Goal: Task Accomplishment & Management: Complete application form

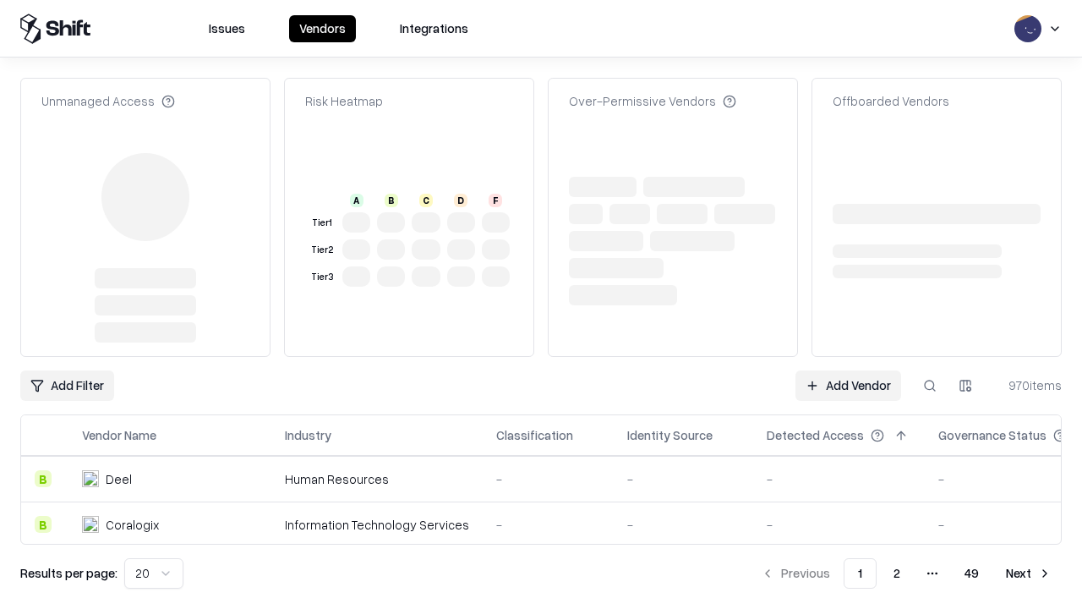
click at [848, 370] on link "Add Vendor" at bounding box center [849, 385] width 106 height 30
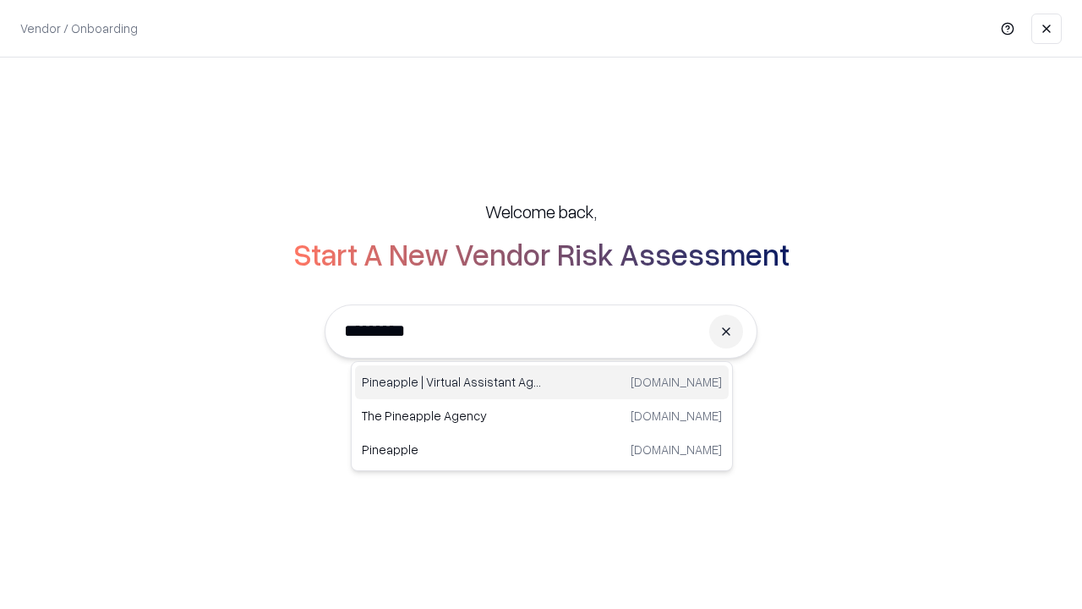
click at [542, 382] on div "Pineapple | Virtual Assistant Agency [DOMAIN_NAME]" at bounding box center [542, 382] width 374 height 34
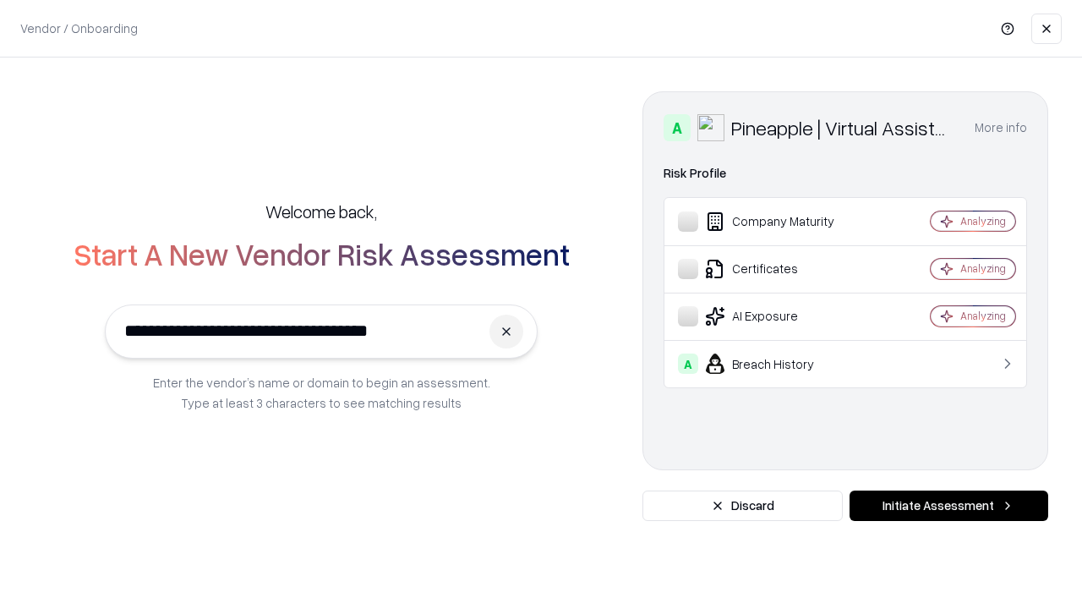
type input "**********"
click at [949, 506] on button "Initiate Assessment" at bounding box center [949, 505] width 199 height 30
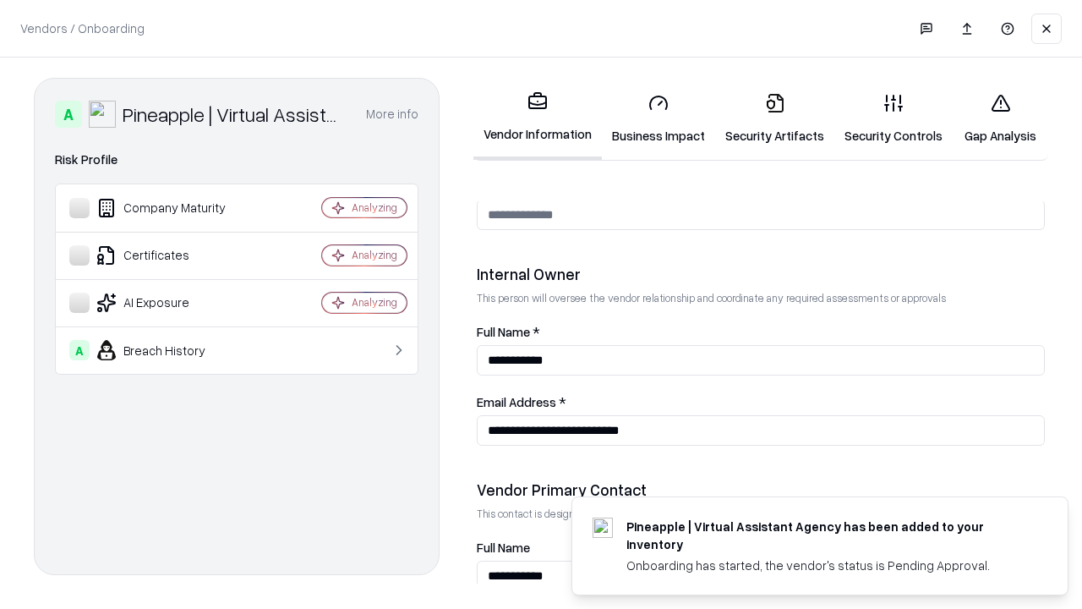
scroll to position [876, 0]
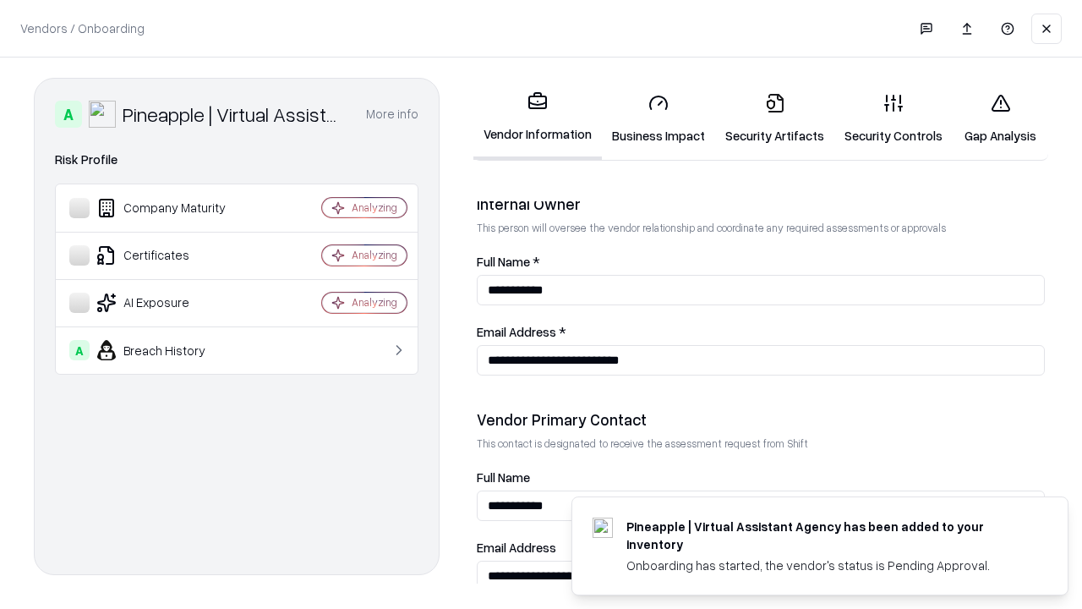
click at [659, 118] on link "Business Impact" at bounding box center [658, 118] width 113 height 79
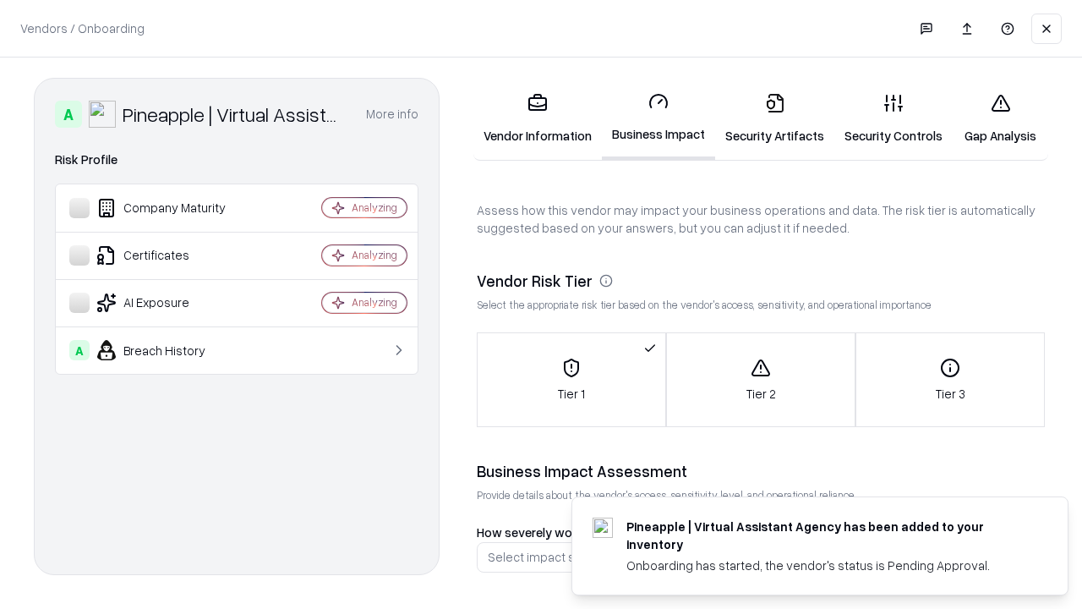
click at [1000, 118] on link "Gap Analysis" at bounding box center [1001, 118] width 96 height 79
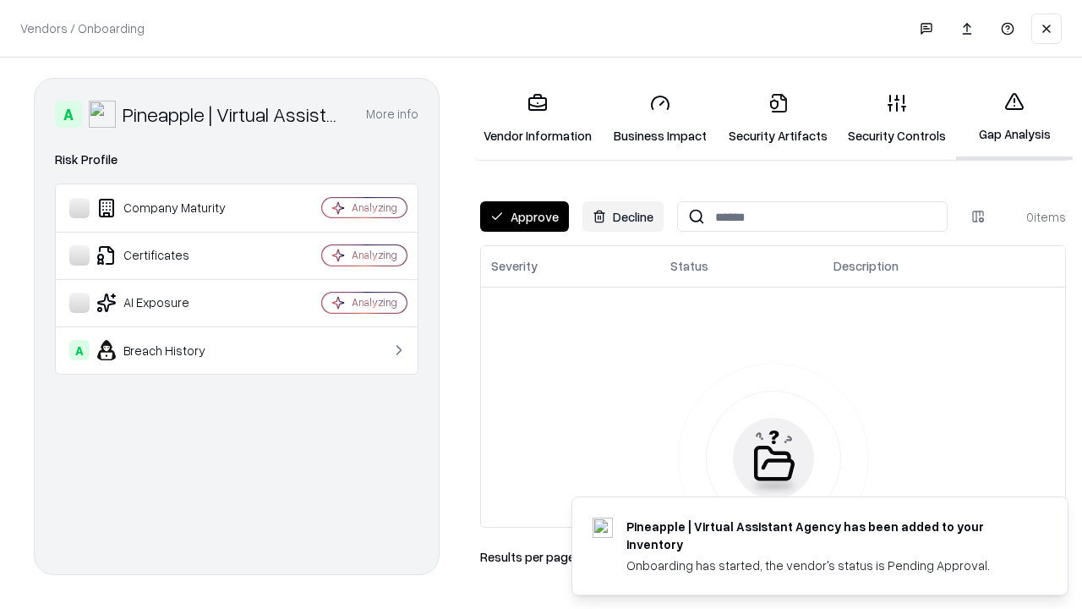
click at [524, 216] on button "Approve" at bounding box center [524, 216] width 89 height 30
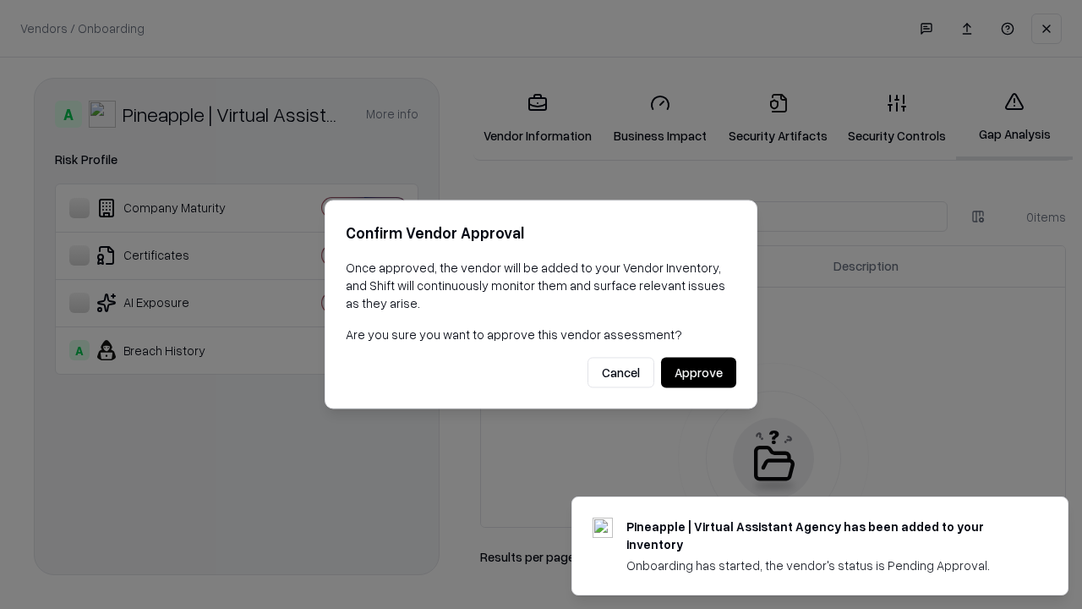
click at [698, 372] on button "Approve" at bounding box center [698, 373] width 75 height 30
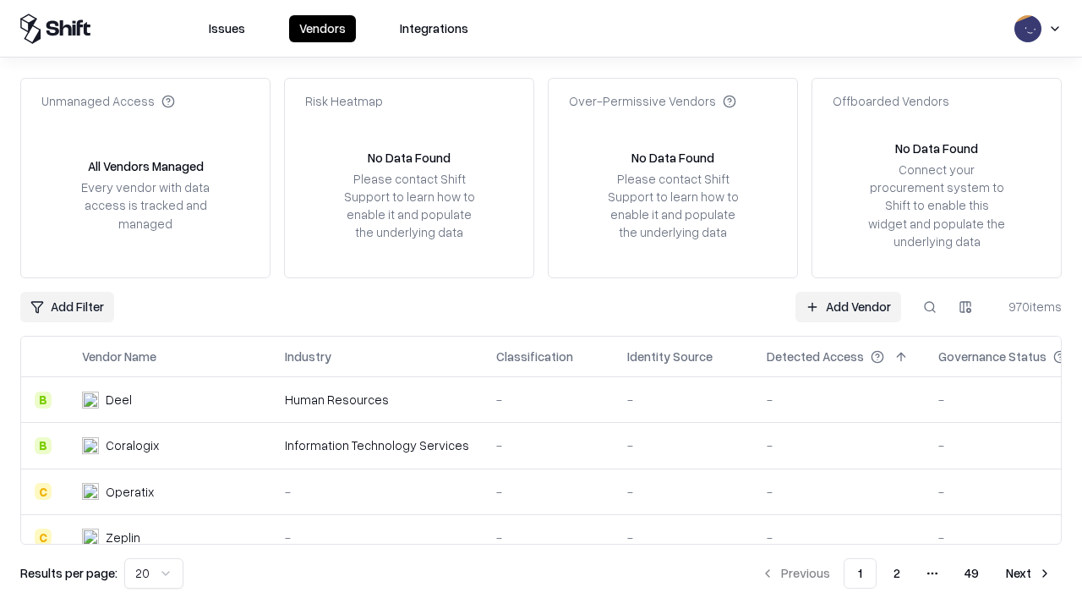
type input "**********"
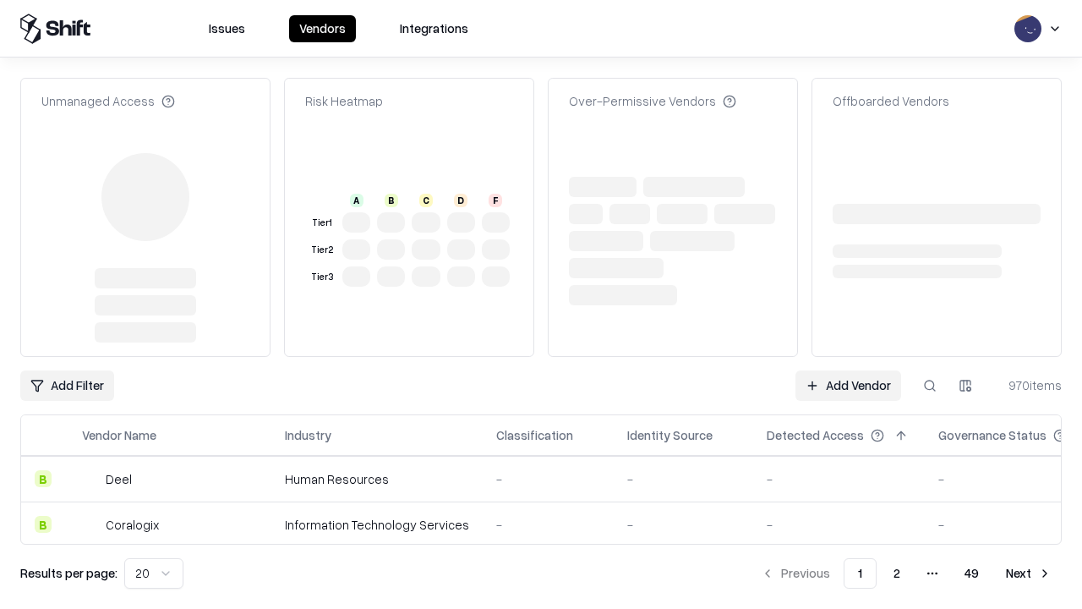
click at [848, 370] on link "Add Vendor" at bounding box center [849, 385] width 106 height 30
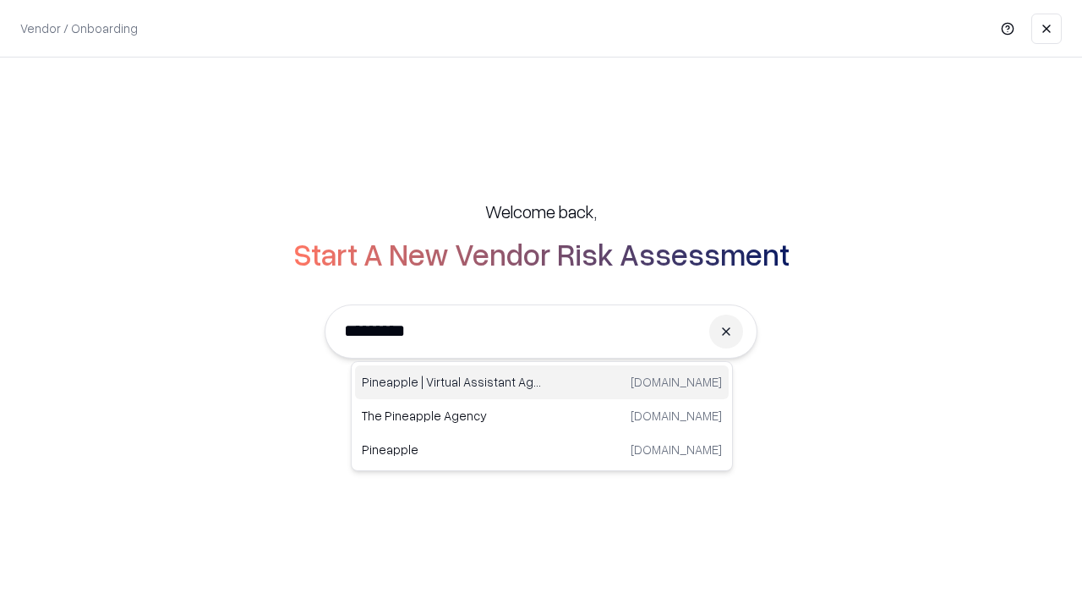
click at [542, 382] on div "Pineapple | Virtual Assistant Agency [DOMAIN_NAME]" at bounding box center [542, 382] width 374 height 34
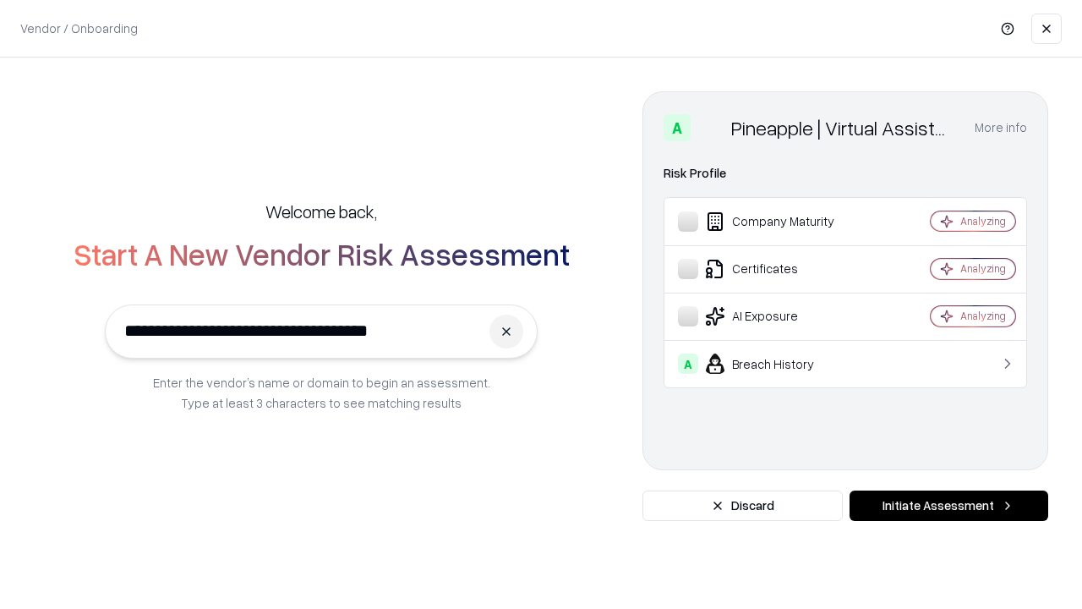
type input "**********"
click at [949, 506] on button "Initiate Assessment" at bounding box center [949, 505] width 199 height 30
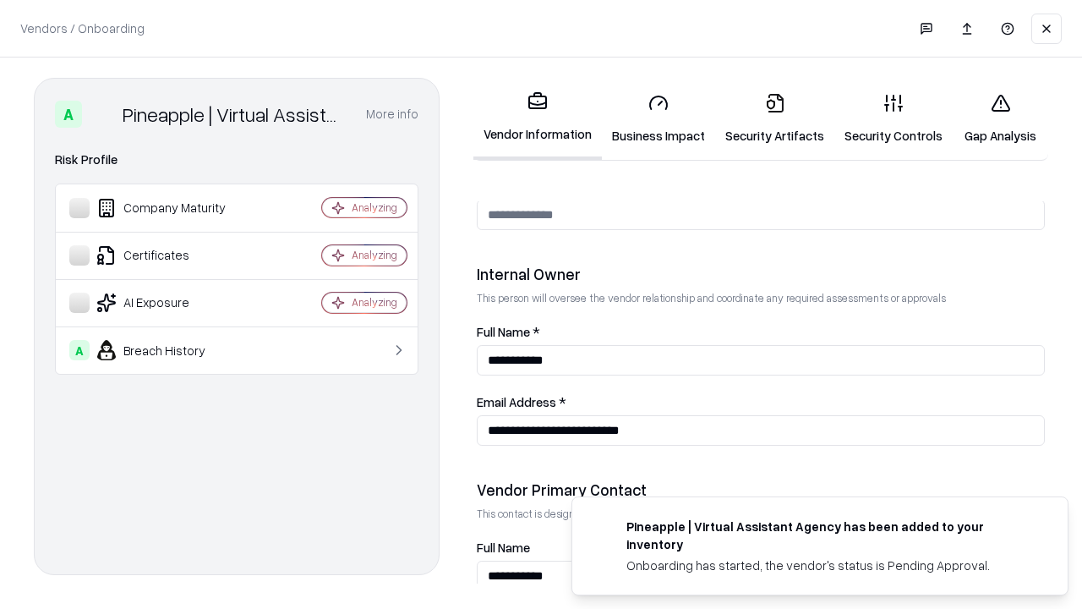
scroll to position [876, 0]
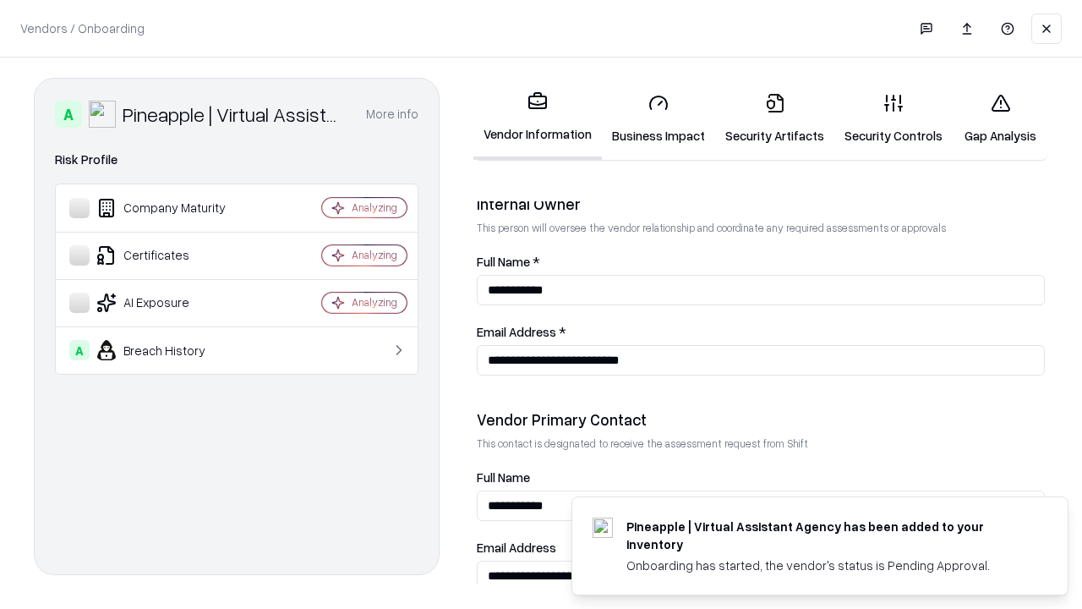
click at [1000, 118] on link "Gap Analysis" at bounding box center [1001, 118] width 96 height 79
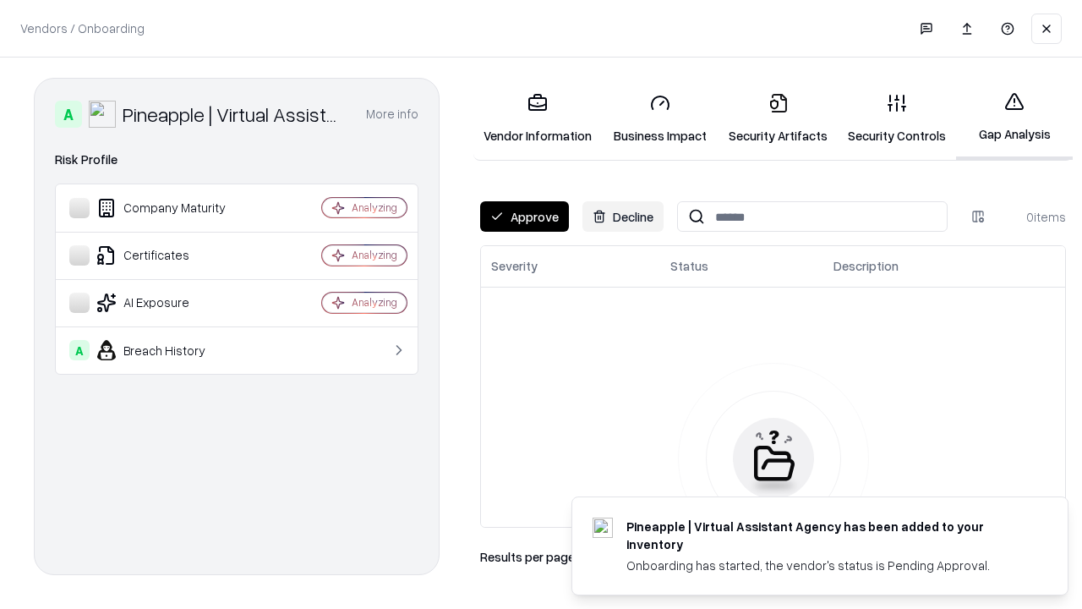
click at [524, 216] on button "Approve" at bounding box center [524, 216] width 89 height 30
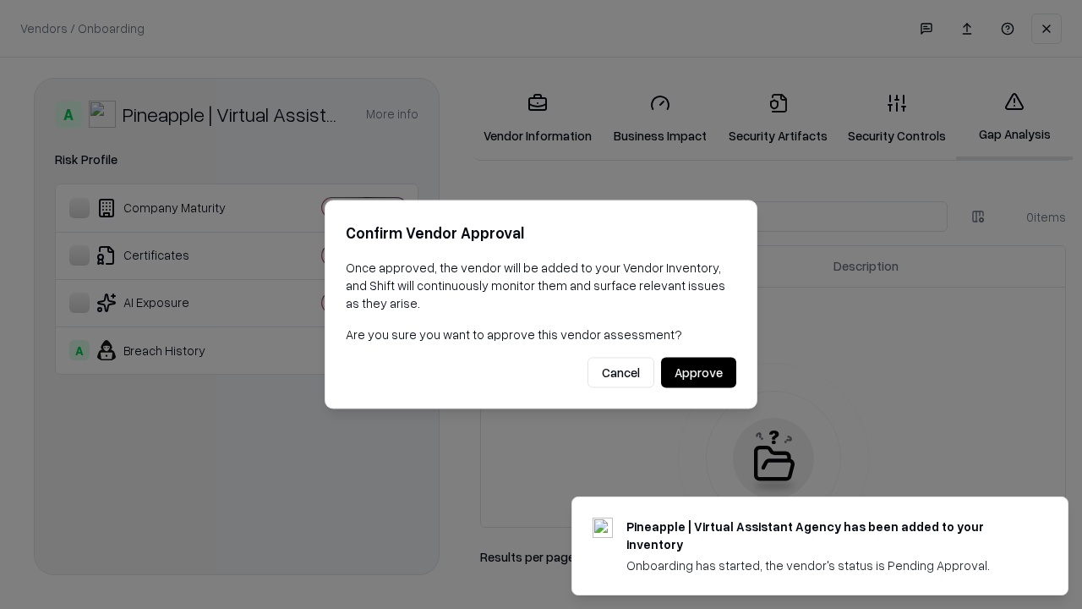
click at [698, 372] on button "Approve" at bounding box center [698, 373] width 75 height 30
